Goal: Transaction & Acquisition: Purchase product/service

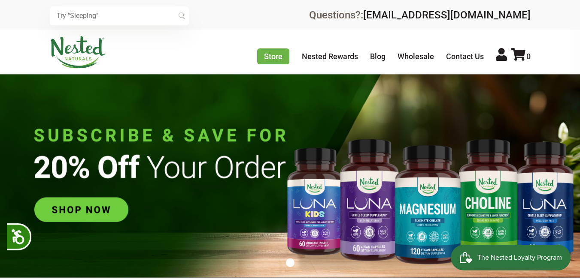
scroll to position [0, 151]
drag, startPoint x: 127, startPoint y: 234, endPoint x: 105, endPoint y: 222, distance: 25.3
click at [127, 233] on img at bounding box center [290, 175] width 580 height 203
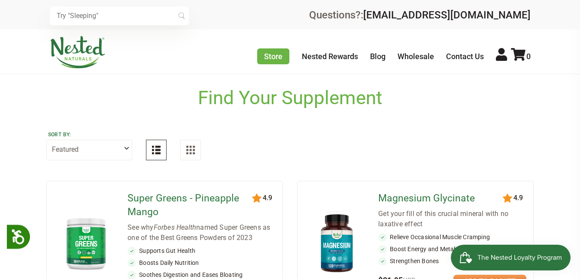
scroll to position [172, 0]
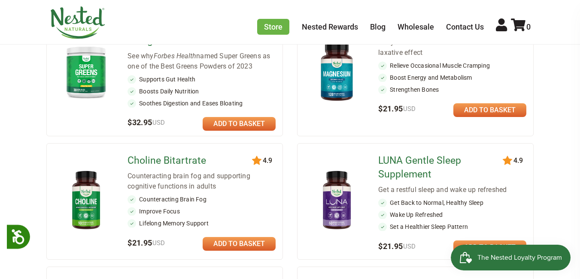
click at [250, 130] on link at bounding box center [239, 124] width 73 height 14
click at [520, 24] on icon at bounding box center [518, 24] width 15 height 13
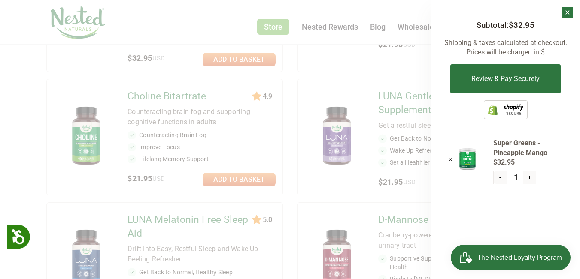
scroll to position [343, 0]
